Goal: Information Seeking & Learning: Learn about a topic

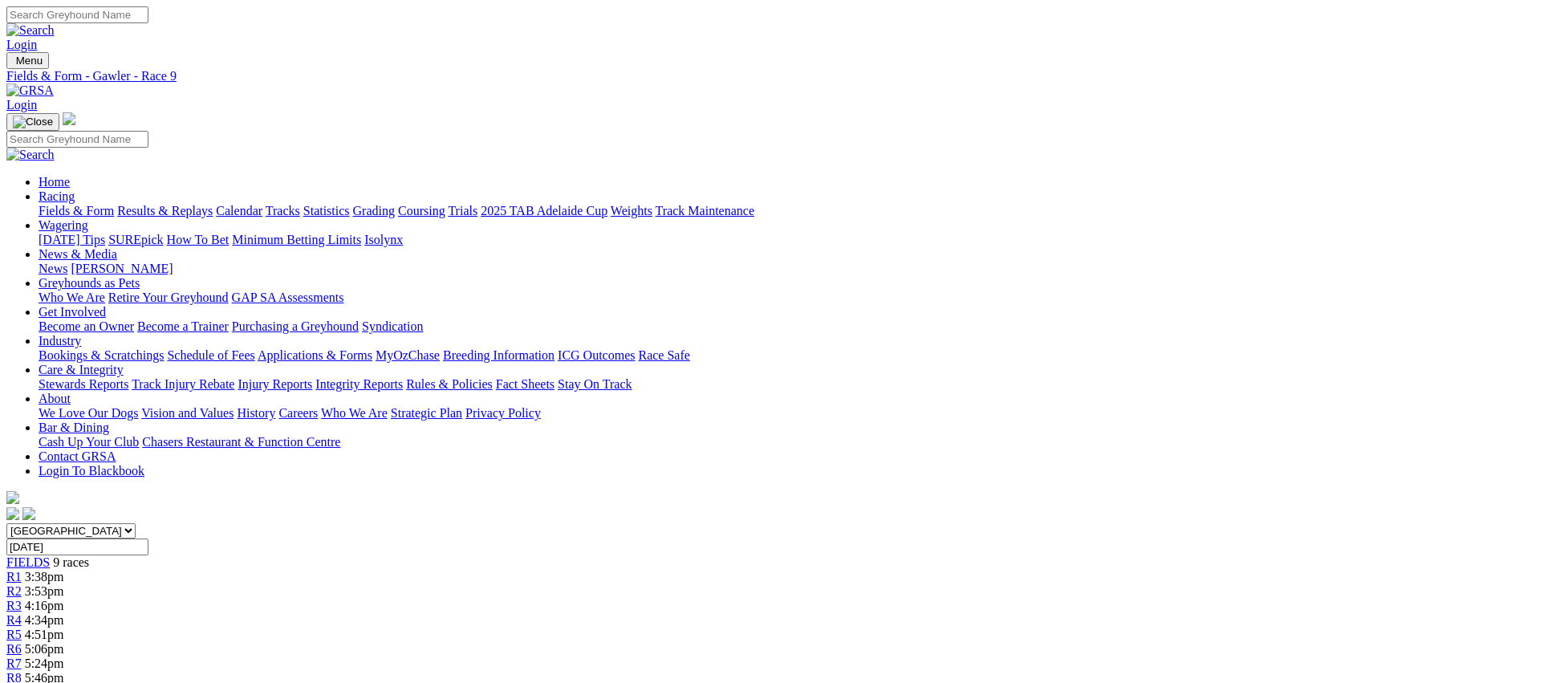
click at [114, 204] on link "Fields & Form" at bounding box center [76, 211] width 75 height 13
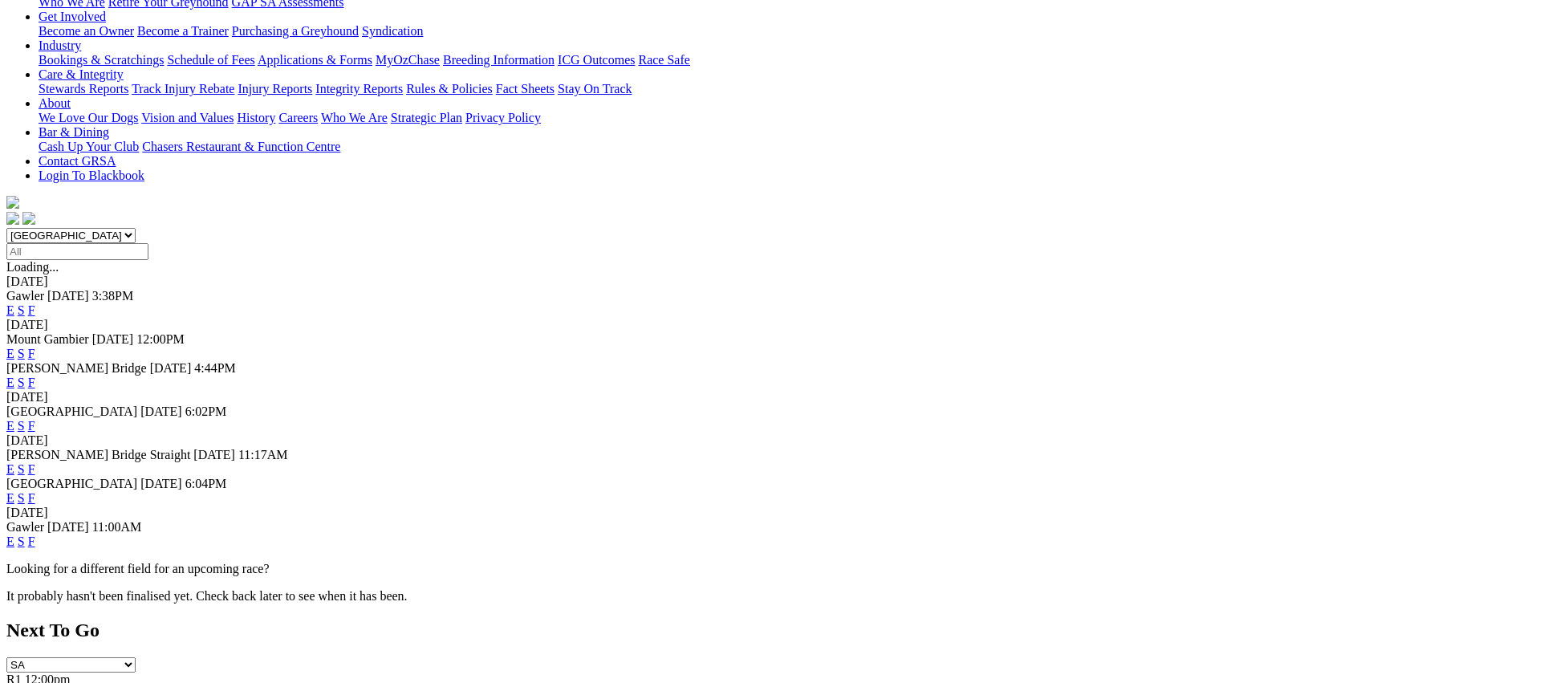
scroll to position [296, 0]
click at [35, 490] on link "F" at bounding box center [32, 497] width 8 height 13
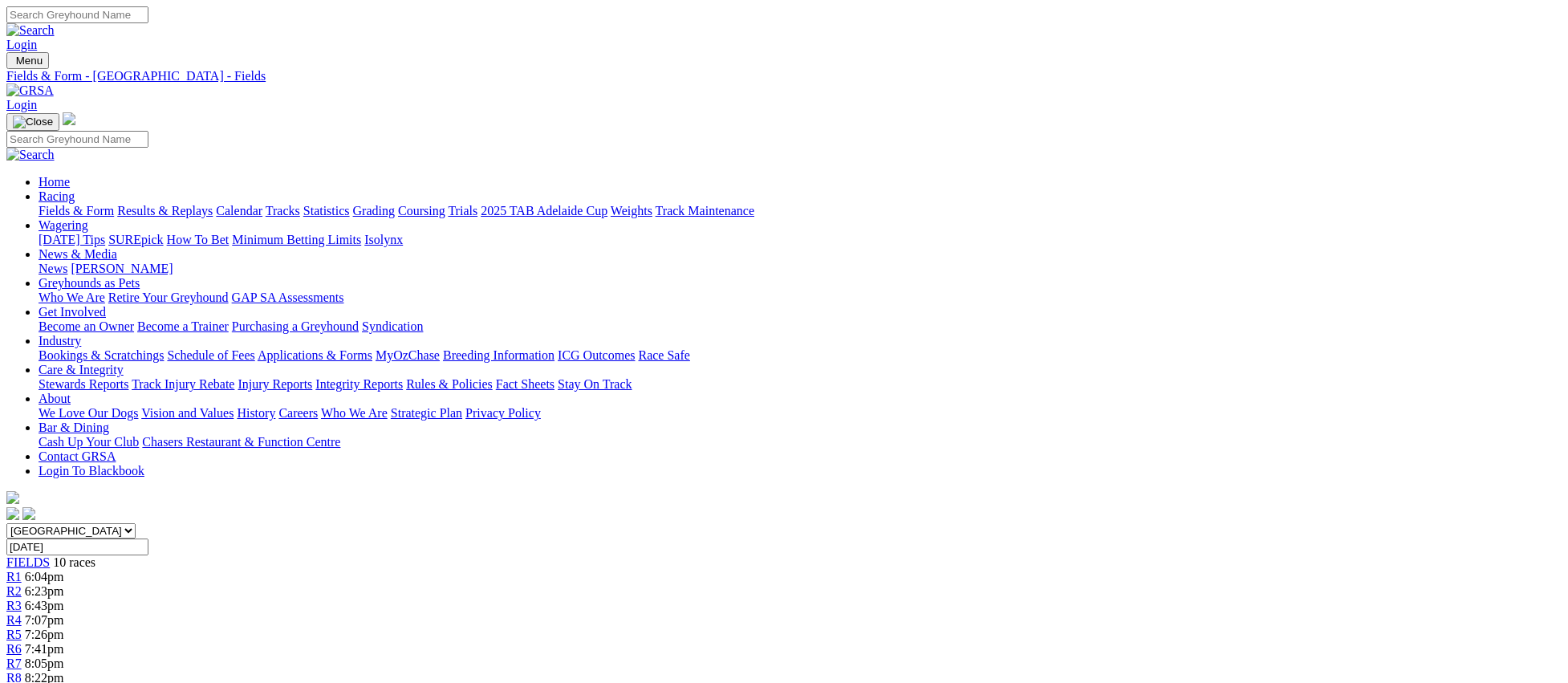
click at [114, 204] on link "Fields & Form" at bounding box center [76, 211] width 75 height 13
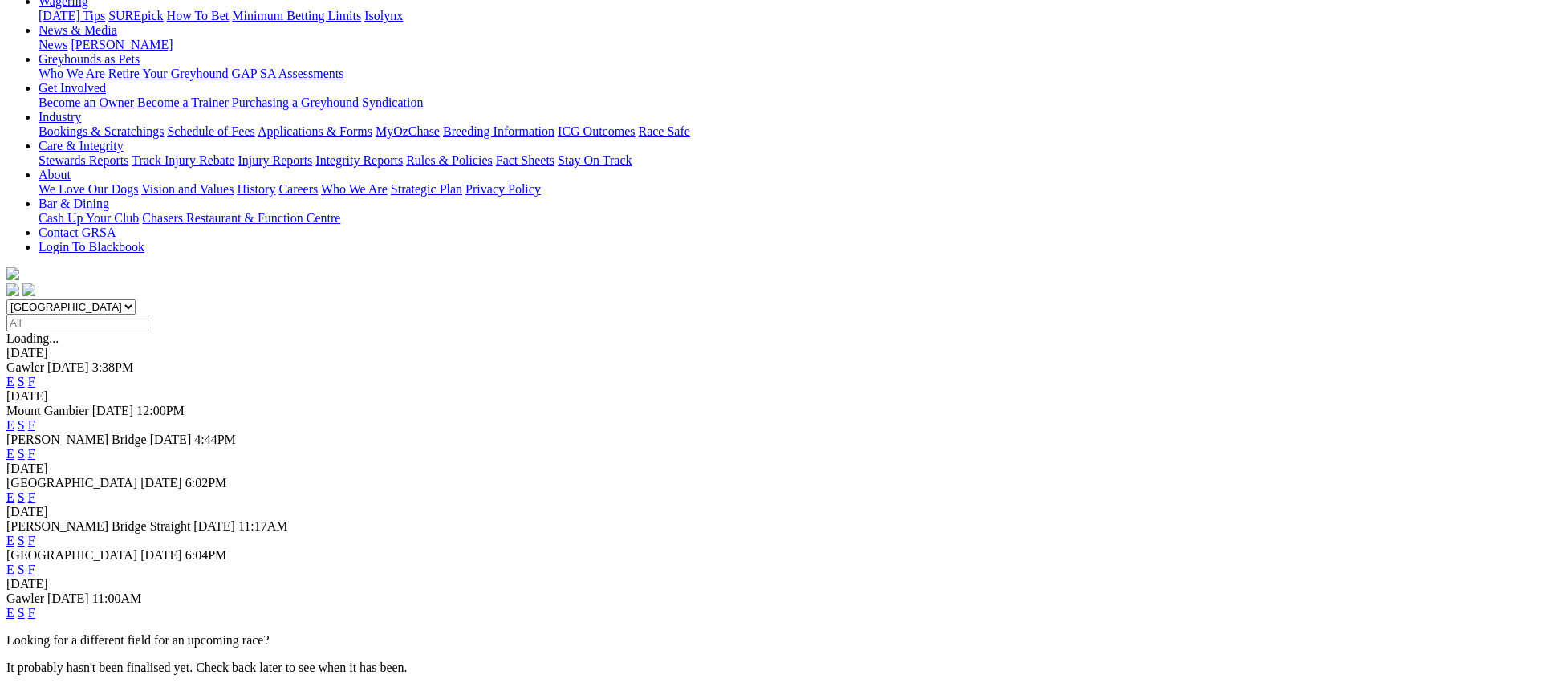
scroll to position [275, 0]
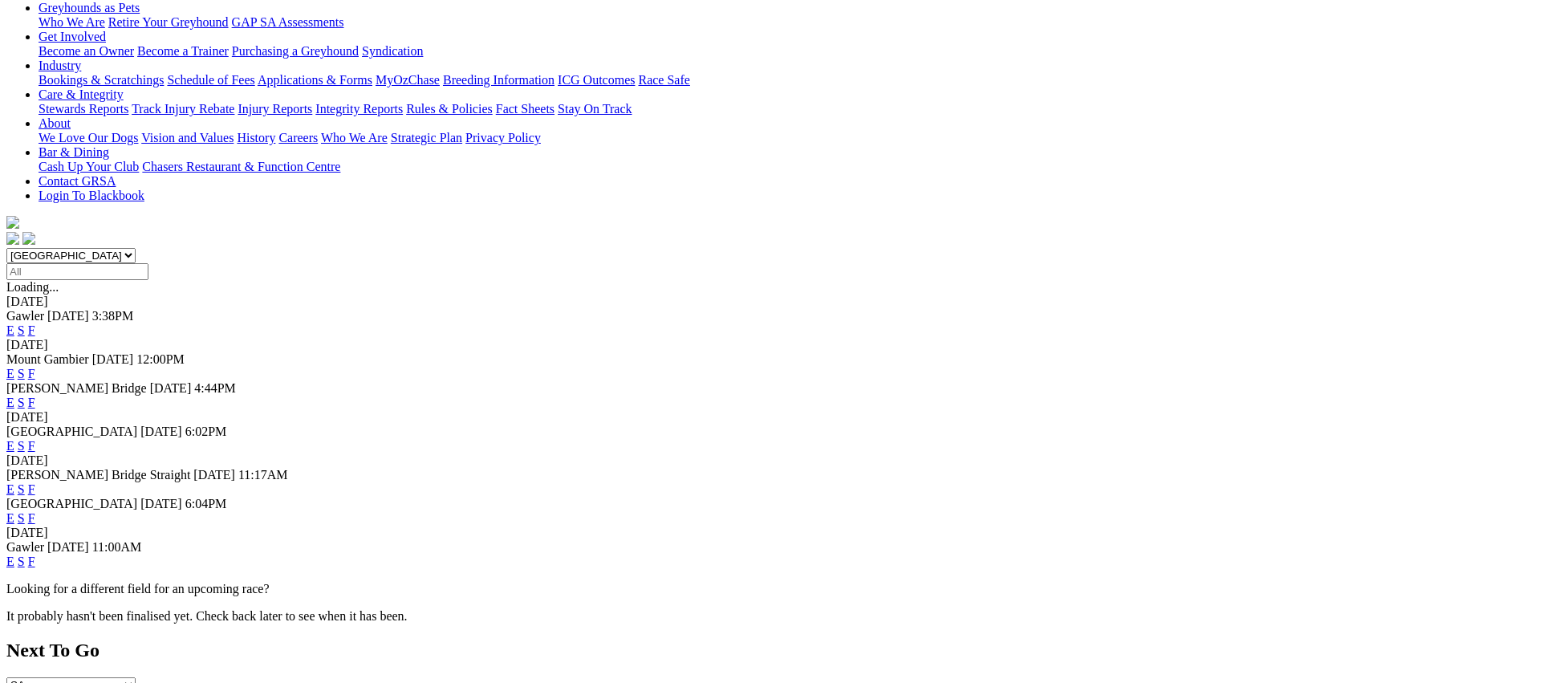
click at [35, 555] on link "F" at bounding box center [32, 562] width 8 height 13
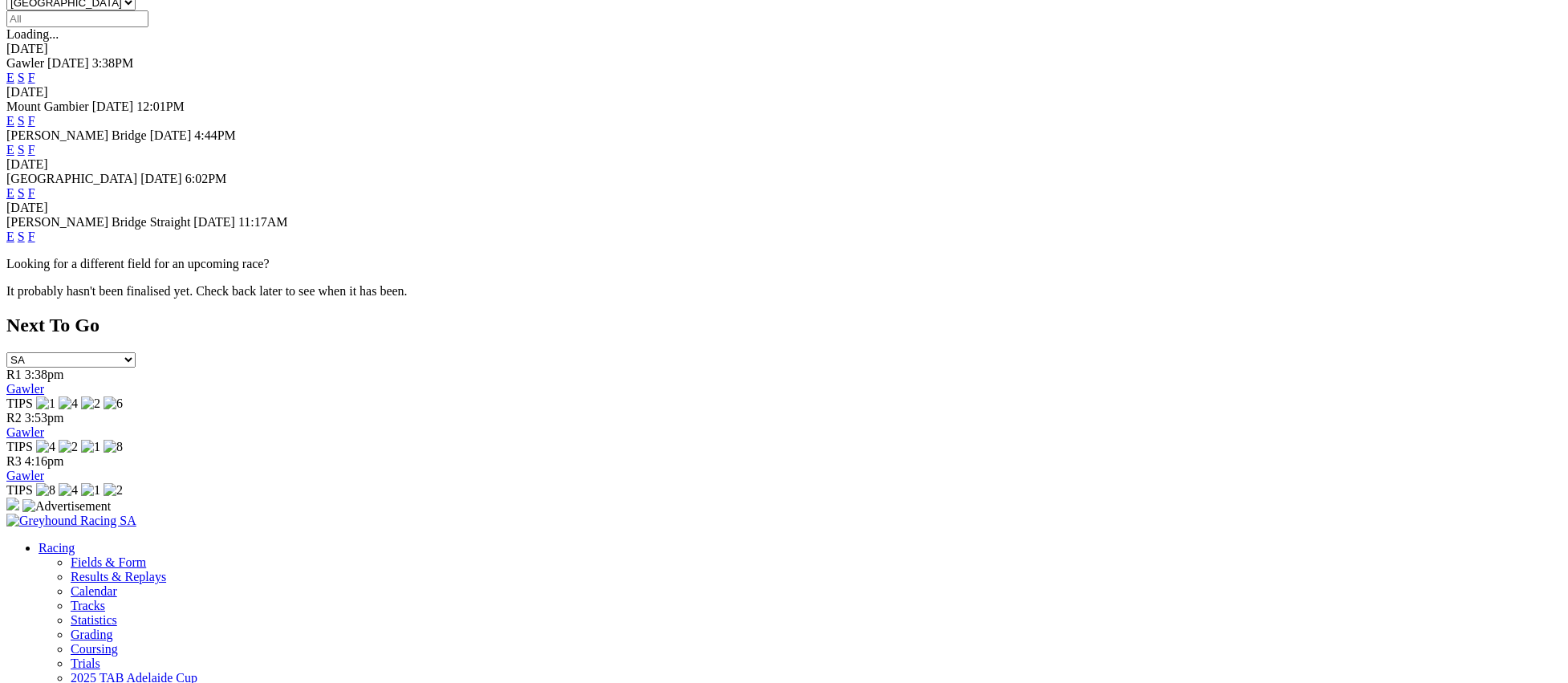
scroll to position [552, 0]
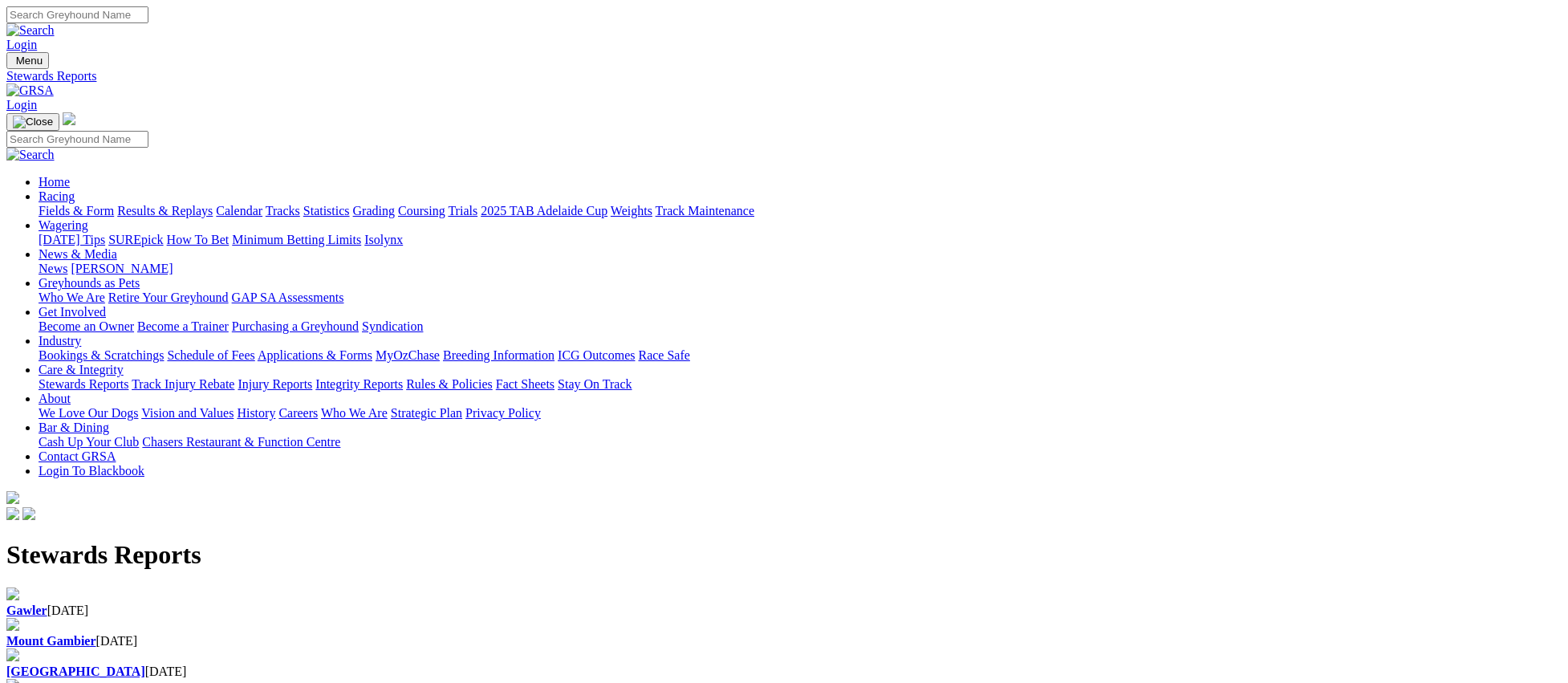
click at [48, 603] on b "Gawler" at bounding box center [27, 610] width 41 height 13
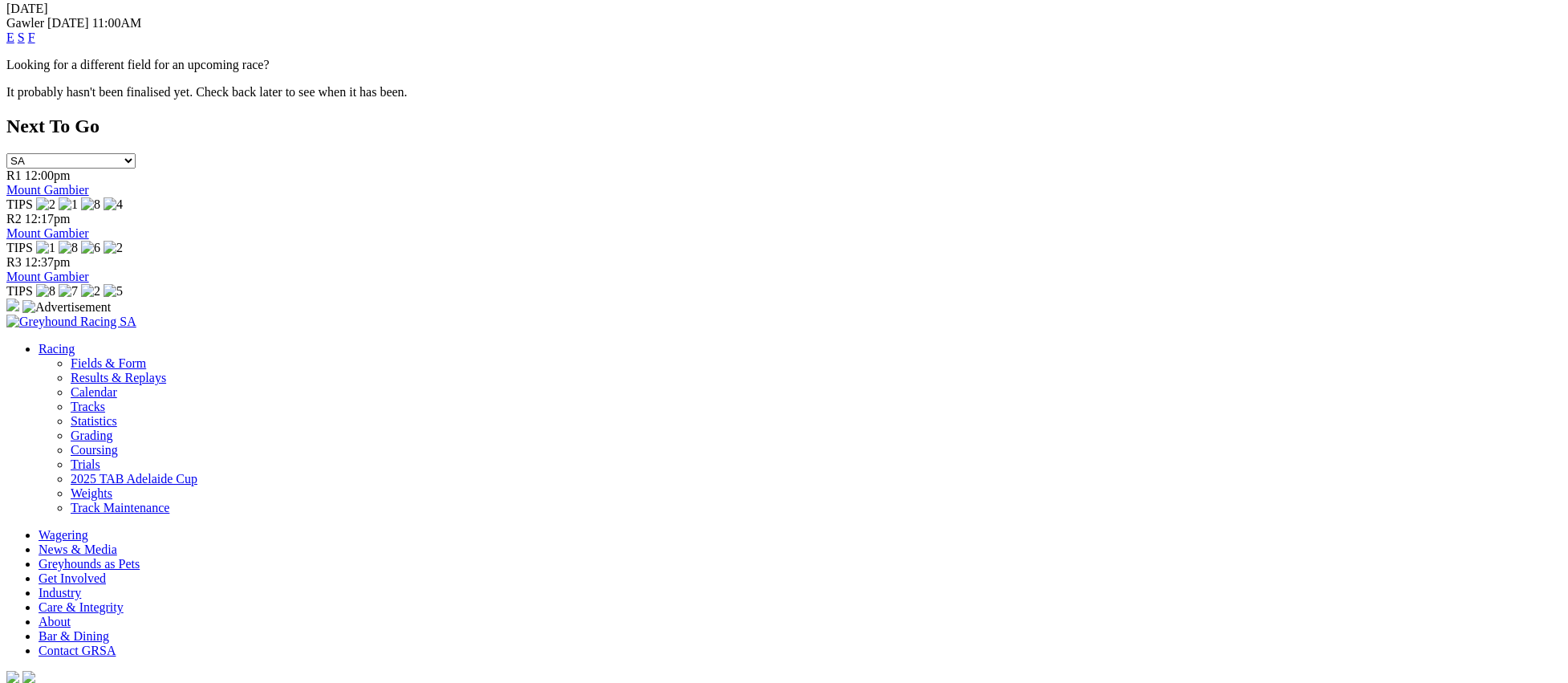
scroll to position [822, 0]
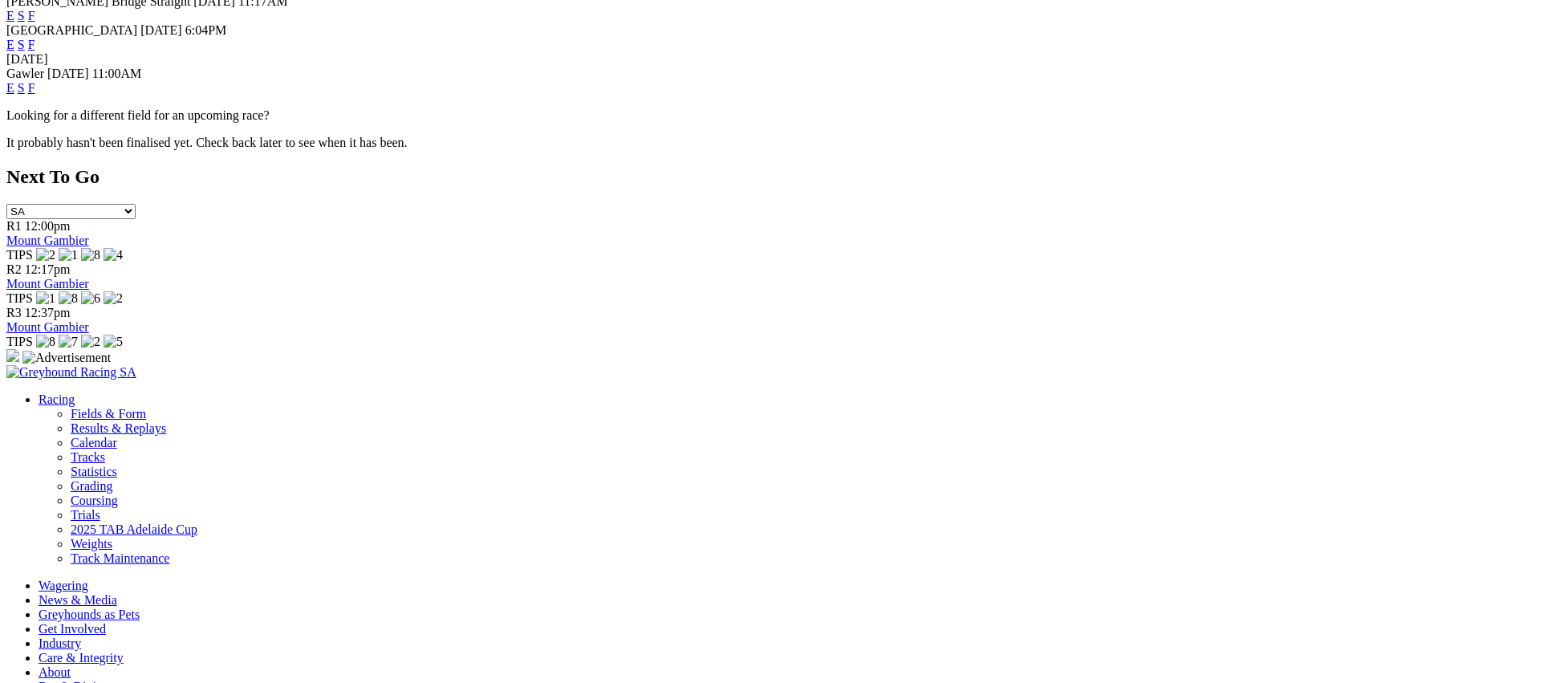
scroll to position [854, 0]
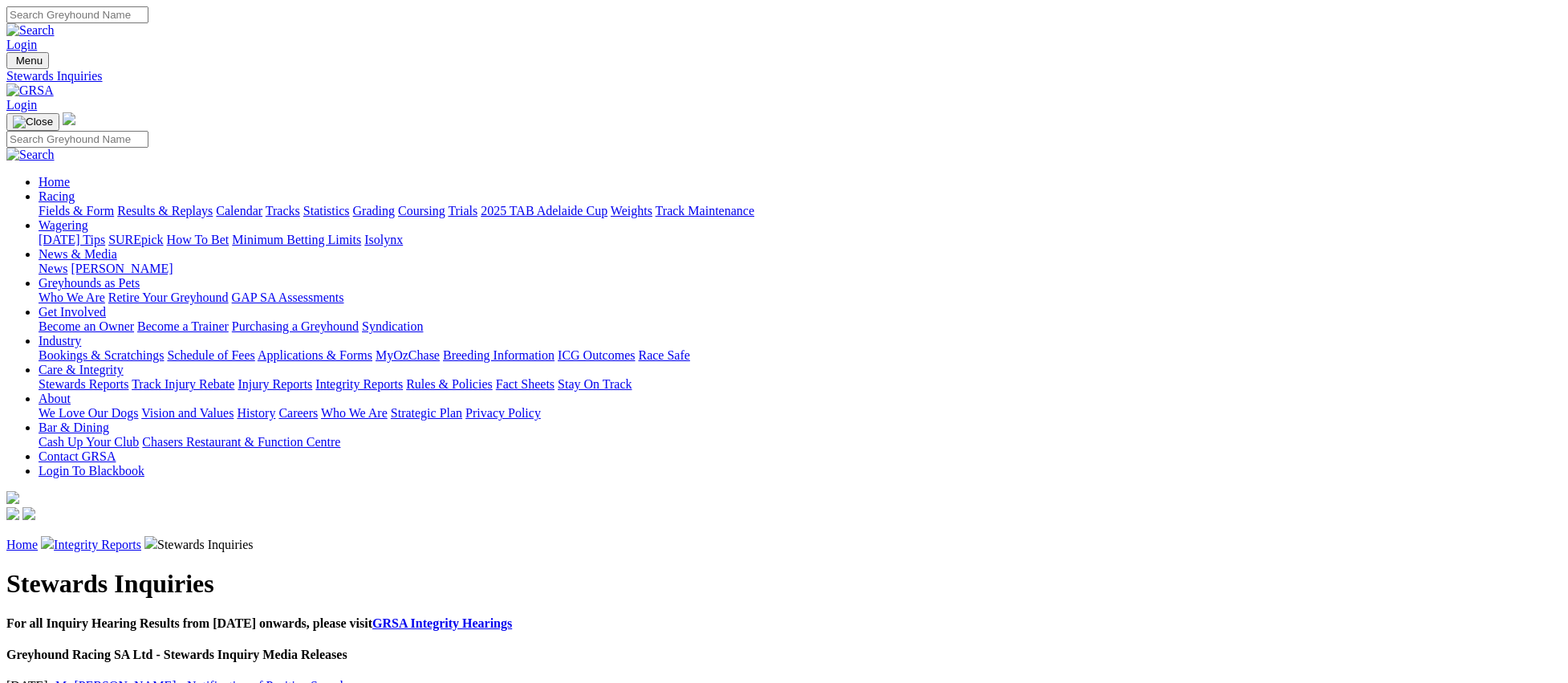
click at [349, 679] on link "Mr [PERSON_NAME] - Notification of Positive Sample" at bounding box center [202, 686] width 294 height 13
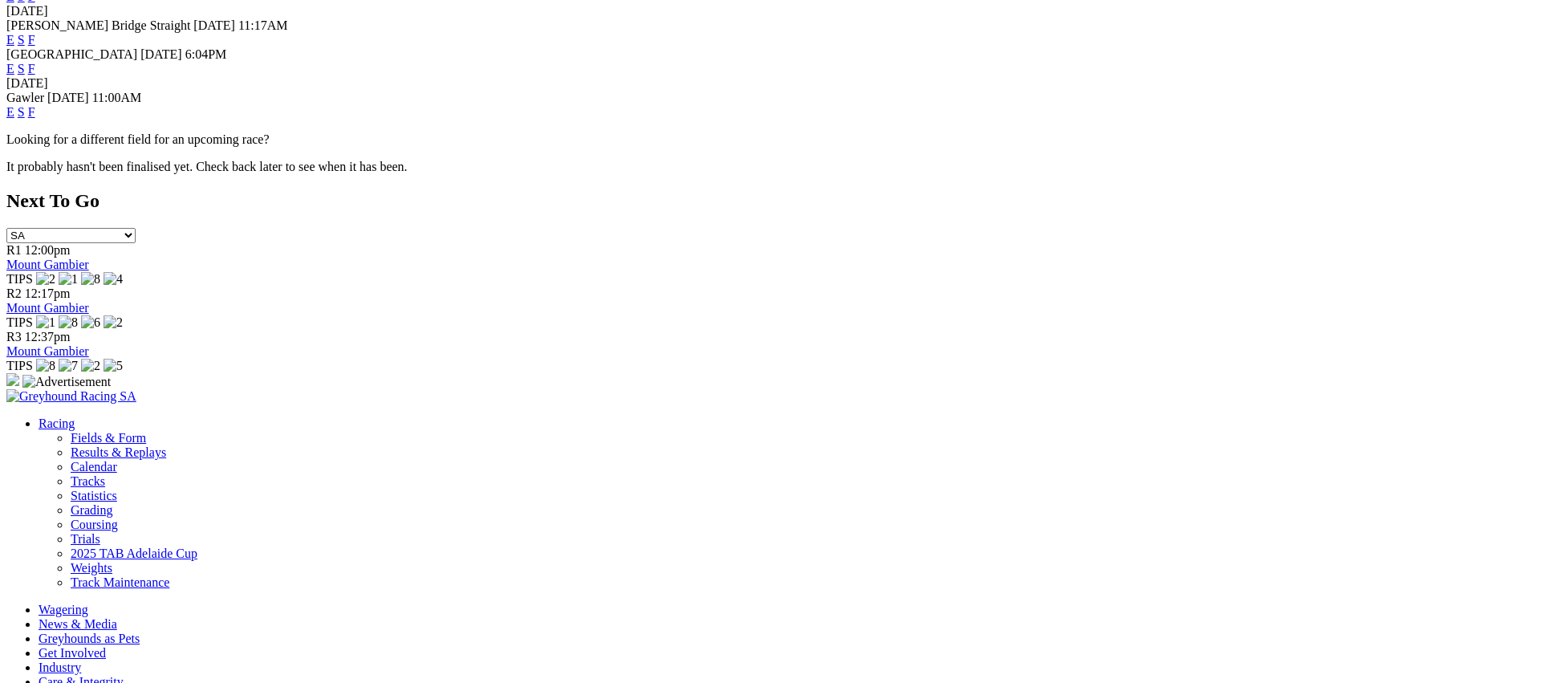
scroll to position [773, 0]
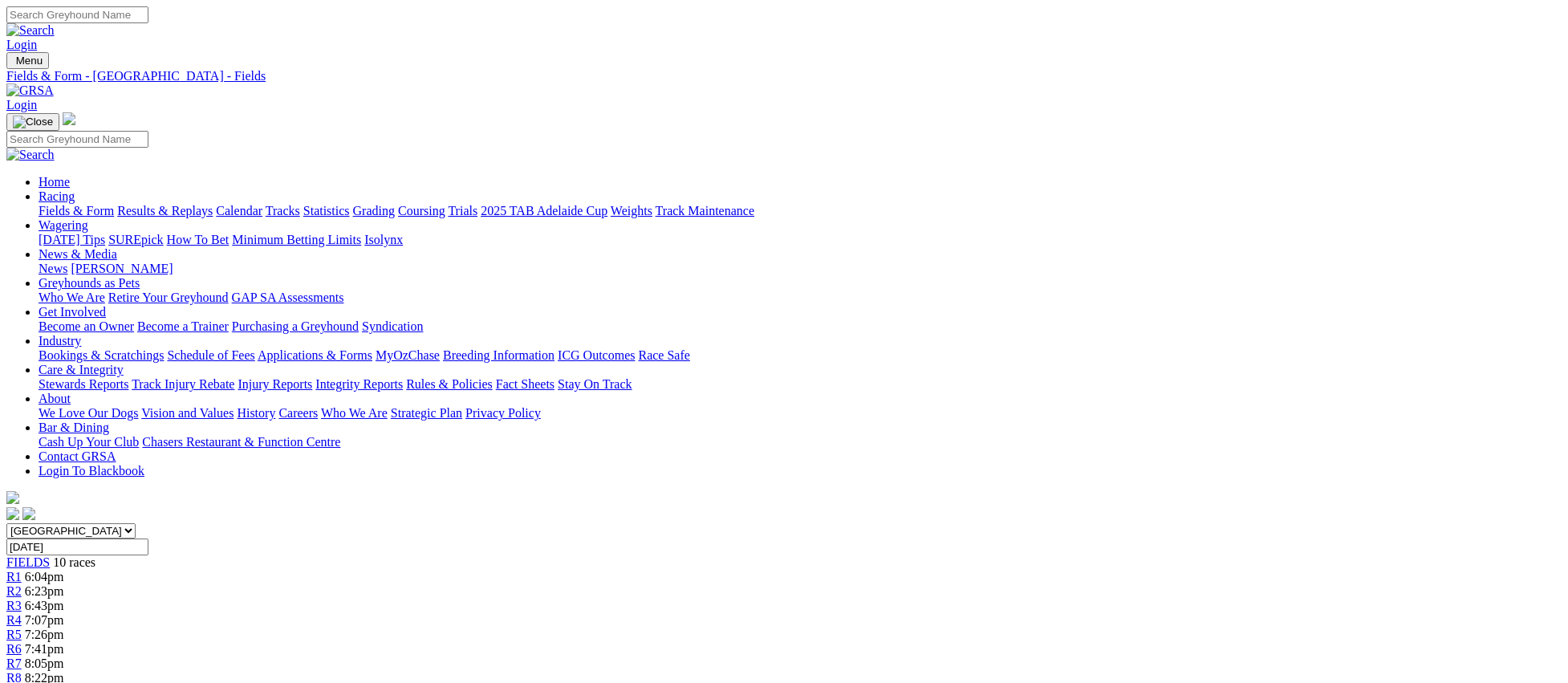
click at [445, 204] on link "Coursing" at bounding box center [422, 211] width 48 height 13
